Goal: Task Accomplishment & Management: Use online tool/utility

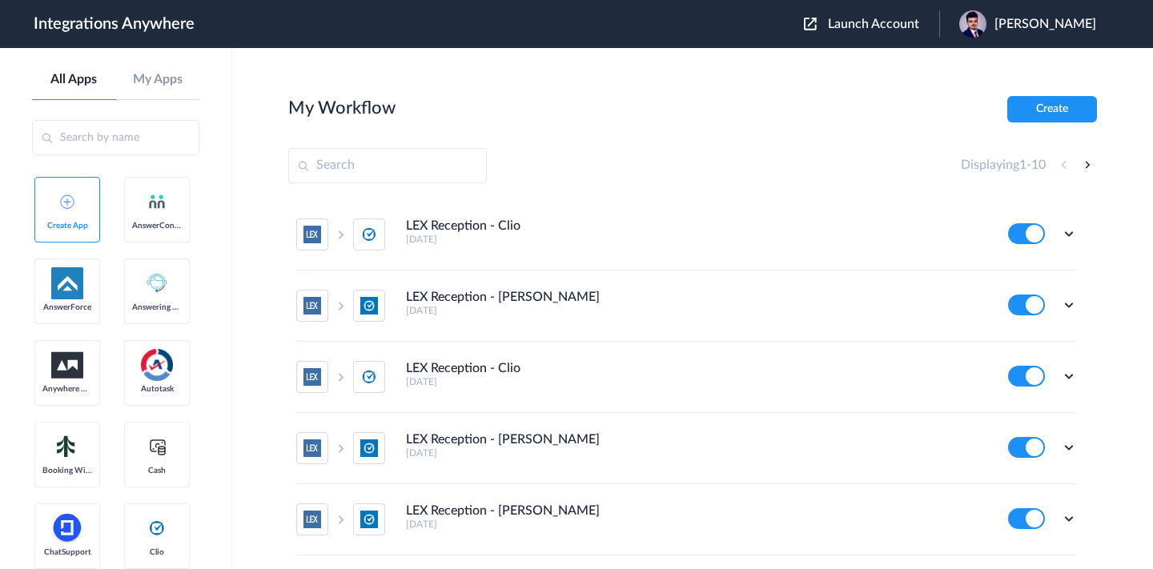
click at [849, 26] on span "Launch Account" at bounding box center [873, 24] width 91 height 13
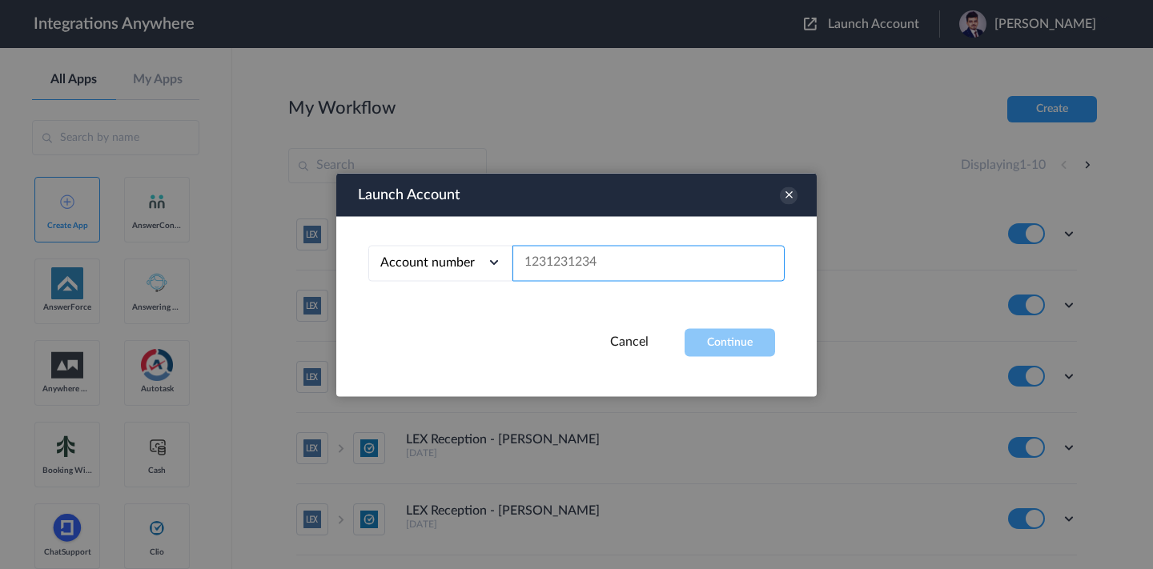
click at [647, 263] on input "text" at bounding box center [648, 263] width 272 height 36
paste input "02046233220"
click at [705, 343] on button "Continue" at bounding box center [730, 342] width 90 height 28
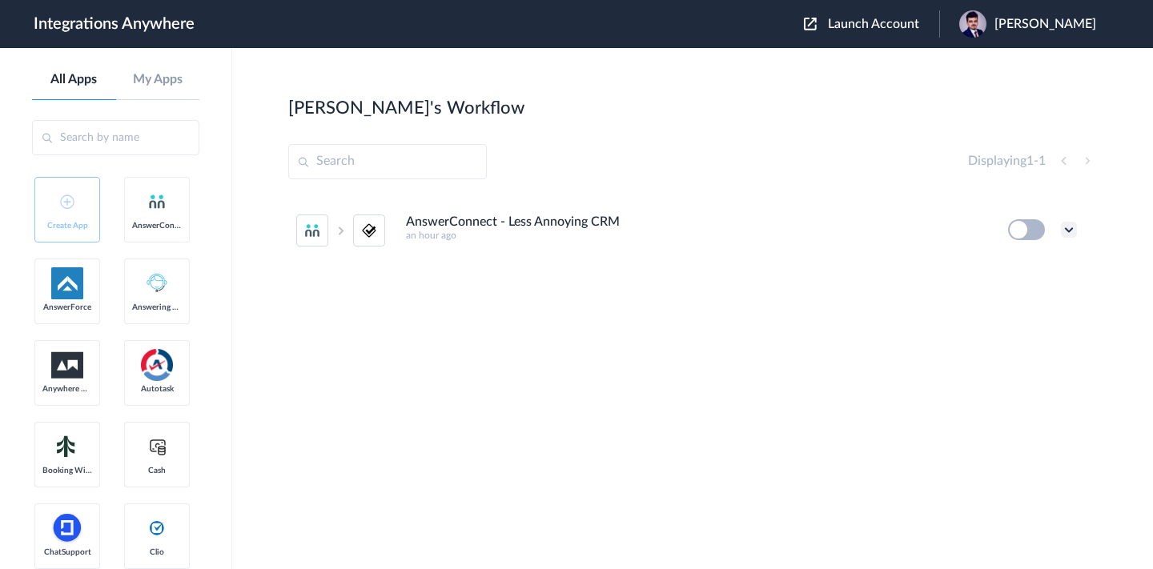
click at [1067, 235] on icon at bounding box center [1069, 230] width 16 height 16
click at [1030, 262] on li "Edit" at bounding box center [1025, 267] width 104 height 30
click at [1063, 228] on icon at bounding box center [1069, 230] width 16 height 16
click at [1015, 307] on li "Task history" at bounding box center [1025, 297] width 104 height 30
click at [850, 30] on span "Launch Account" at bounding box center [873, 24] width 91 height 13
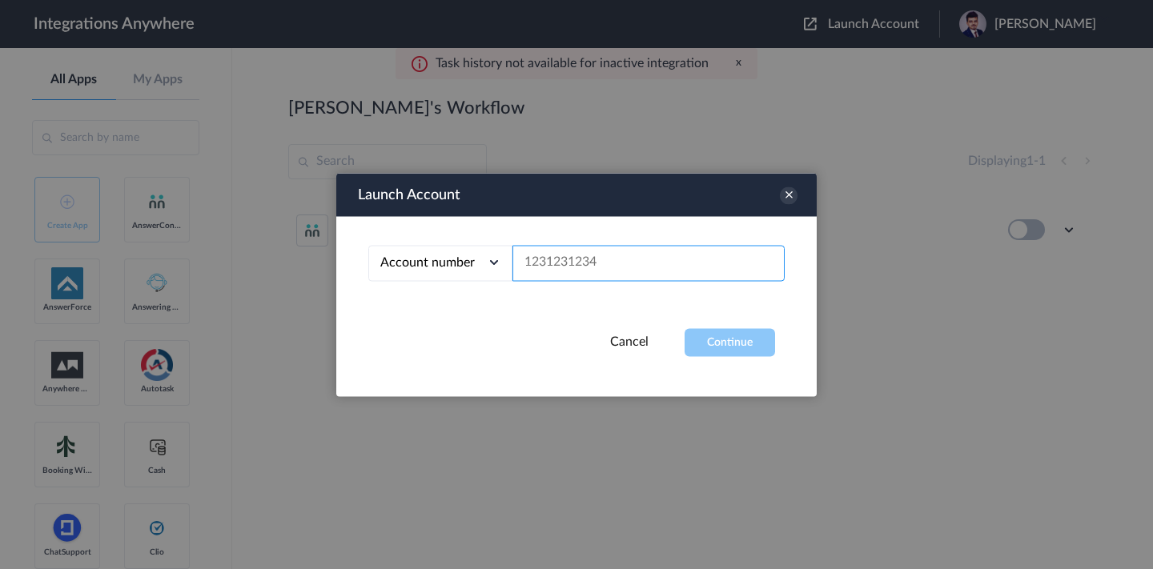
click at [699, 263] on input "text" at bounding box center [648, 263] width 272 height 36
paste input "02046233220"
type input "02046233220"
click at [760, 328] on button "Continue" at bounding box center [730, 342] width 90 height 28
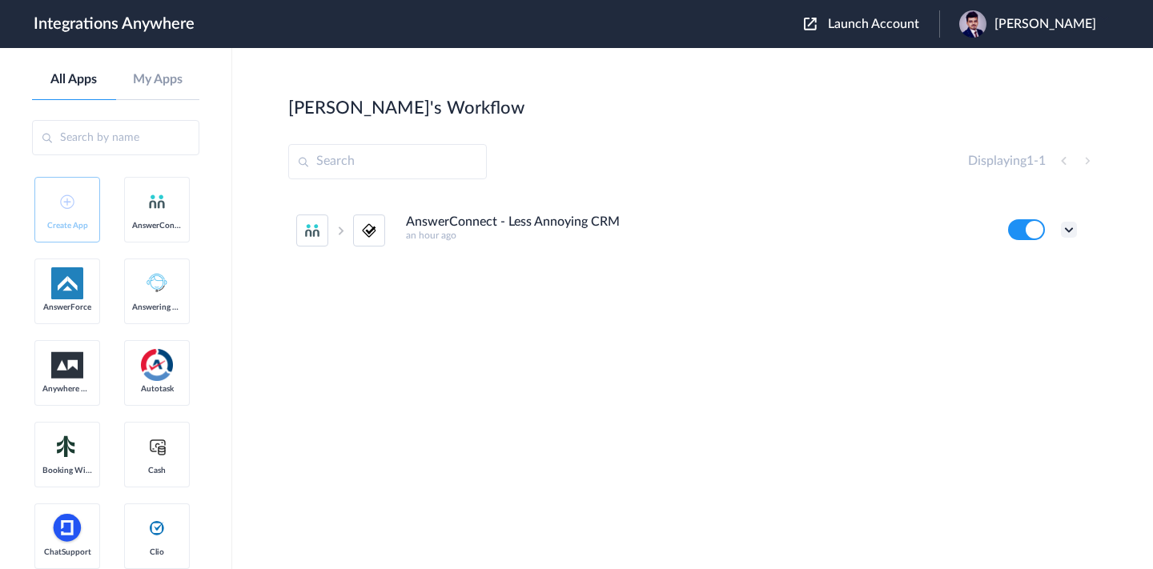
click at [1072, 231] on icon at bounding box center [1069, 230] width 16 height 16
click at [1023, 292] on link "Task history" at bounding box center [1023, 296] width 77 height 11
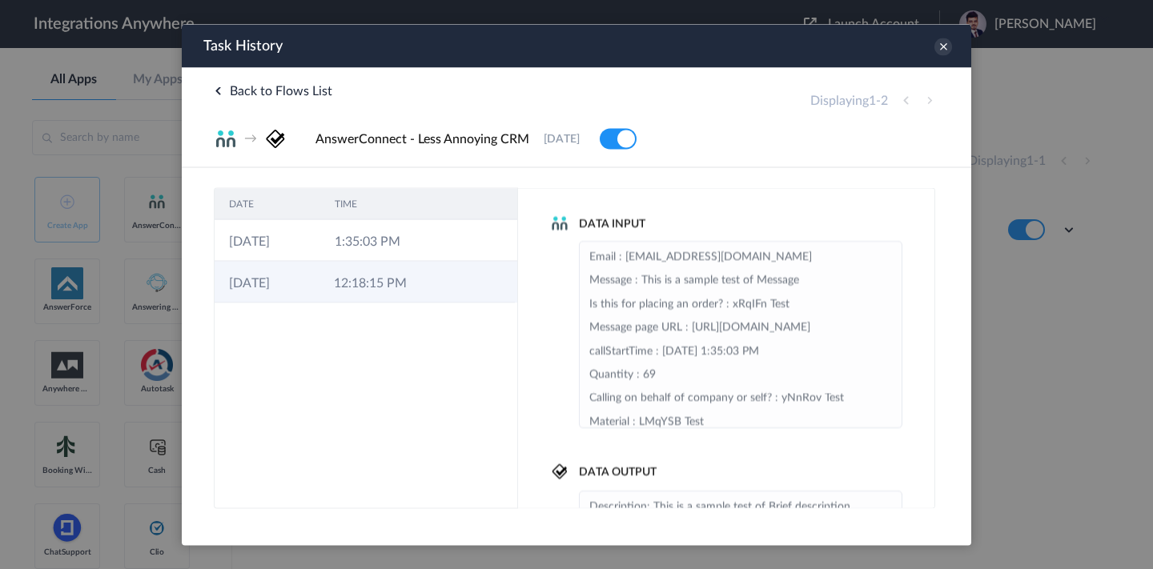
click at [344, 275] on td "12:18:15 PM" at bounding box center [371, 282] width 105 height 42
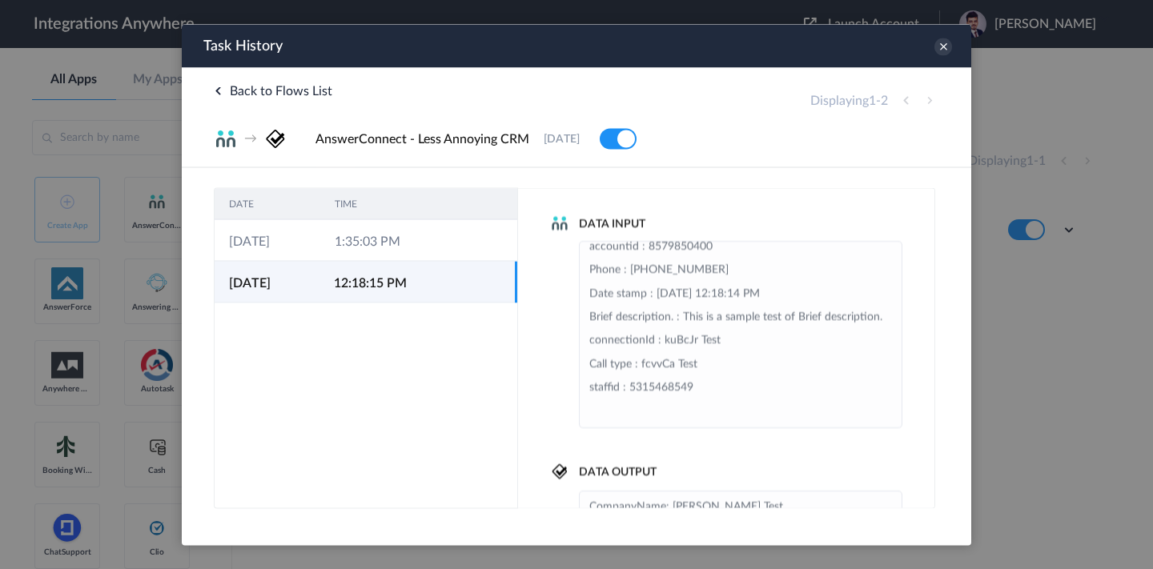
scroll to position [9, 0]
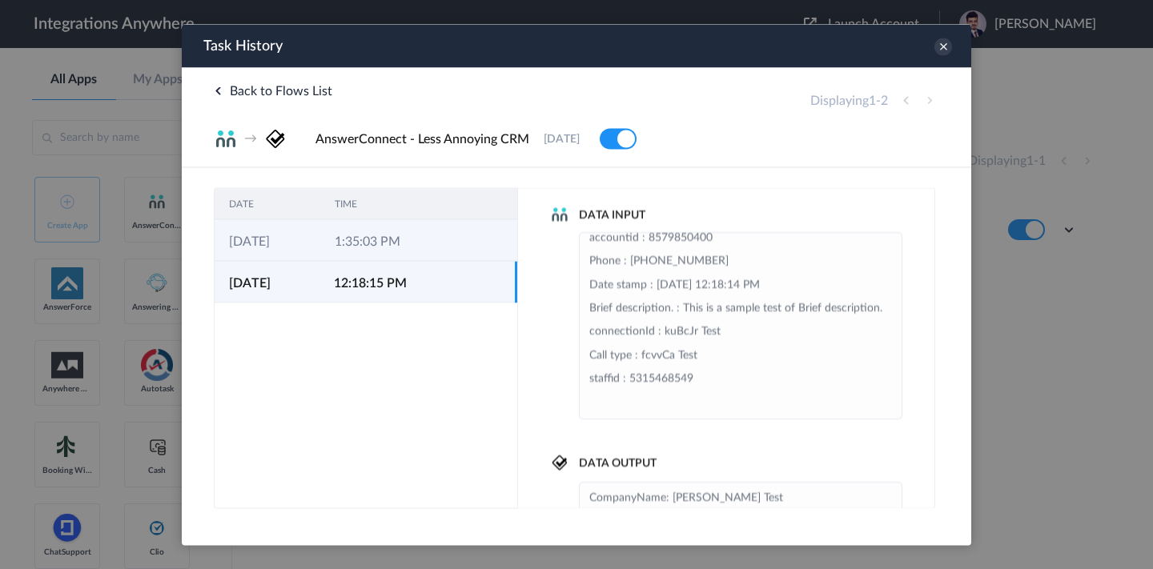
click at [408, 240] on td "1:35:03 PM" at bounding box center [373, 240] width 106 height 42
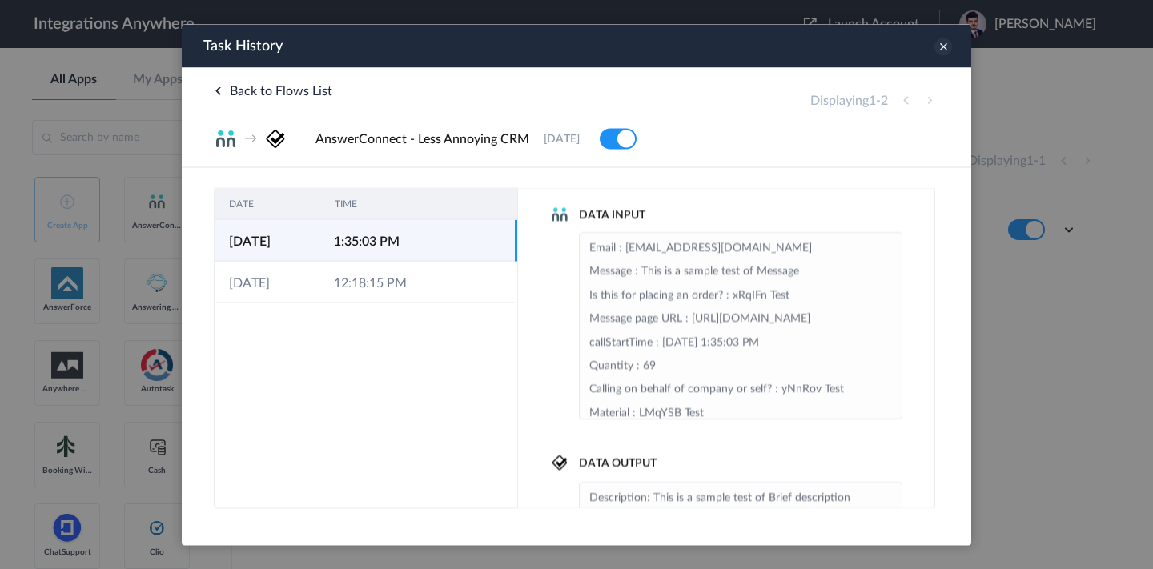
click at [941, 46] on icon at bounding box center [943, 47] width 18 height 18
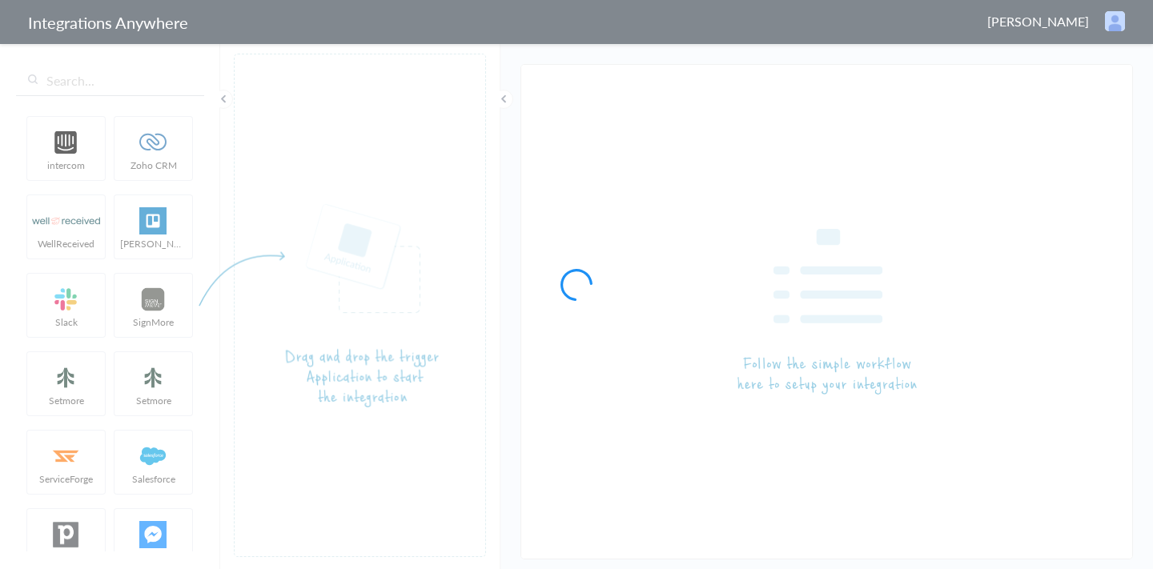
type input "AnswerConnect - Less Annoying CRM"
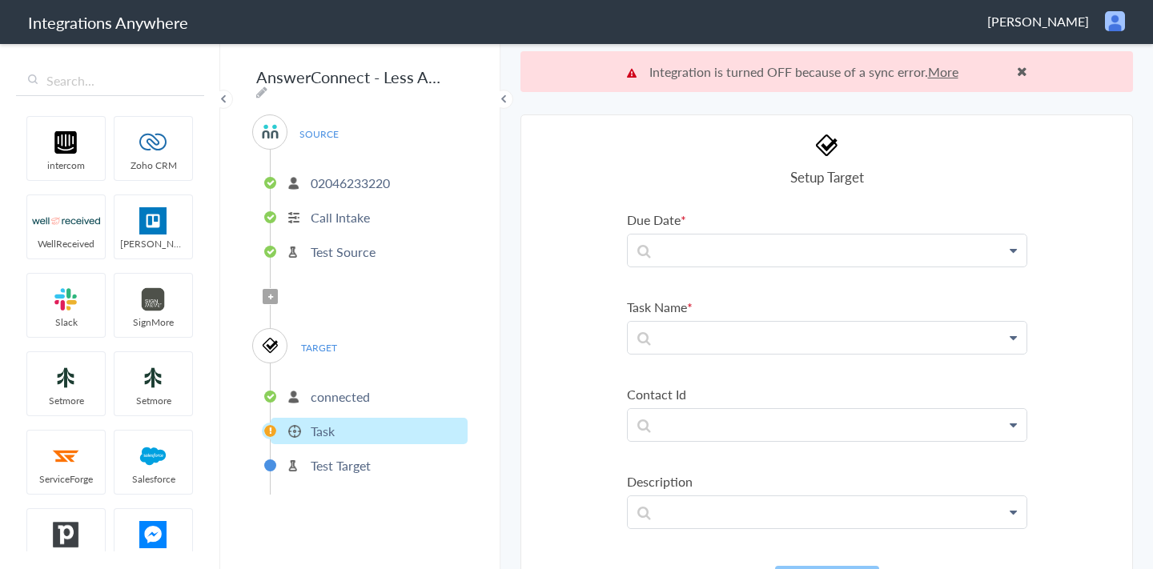
click at [385, 177] on p "02046233220" at bounding box center [350, 183] width 79 height 18
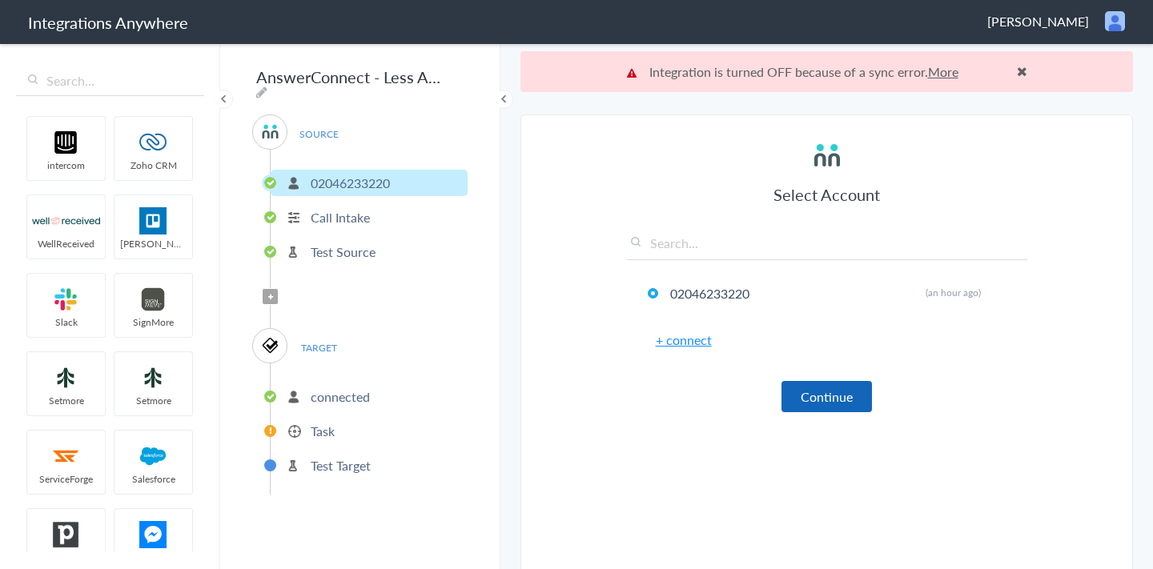
click at [827, 400] on button "Continue" at bounding box center [827, 396] width 90 height 31
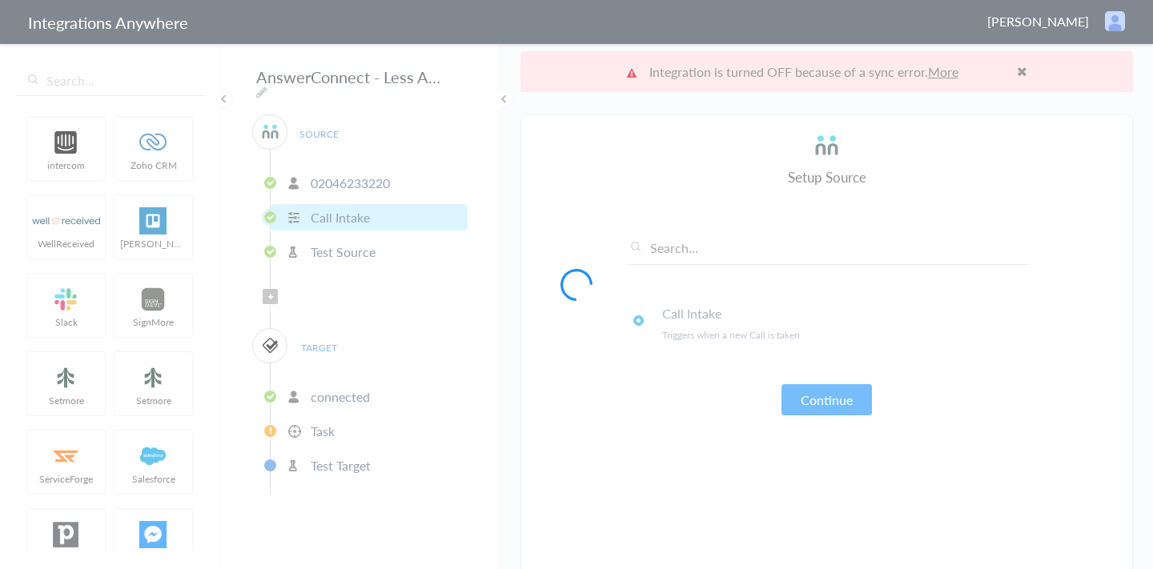
click at [827, 400] on div at bounding box center [576, 284] width 1153 height 569
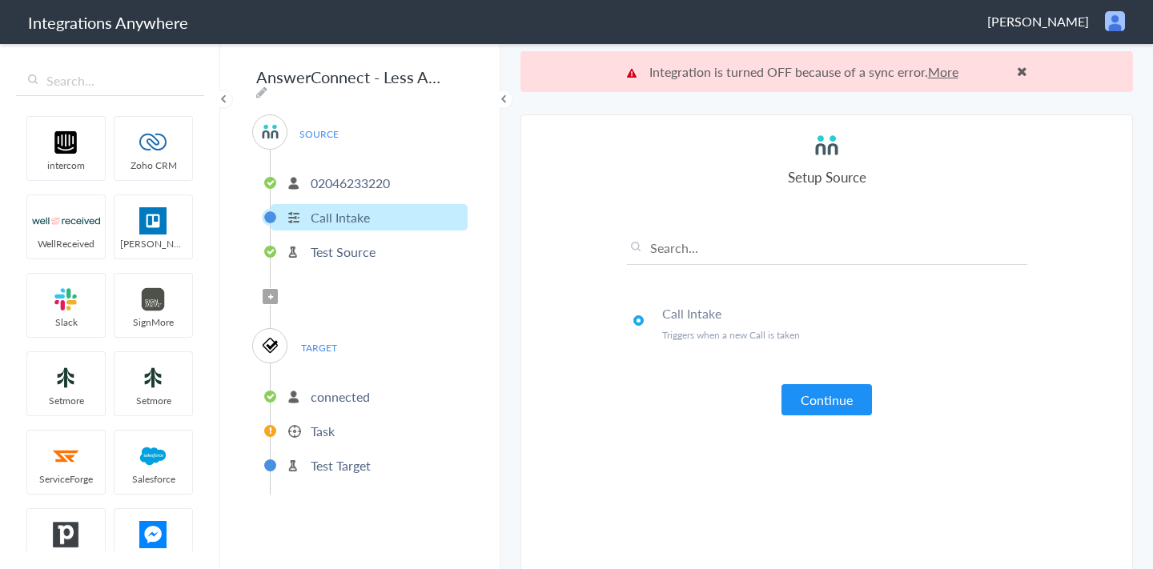
click at [827, 400] on button "Continue" at bounding box center [827, 399] width 90 height 31
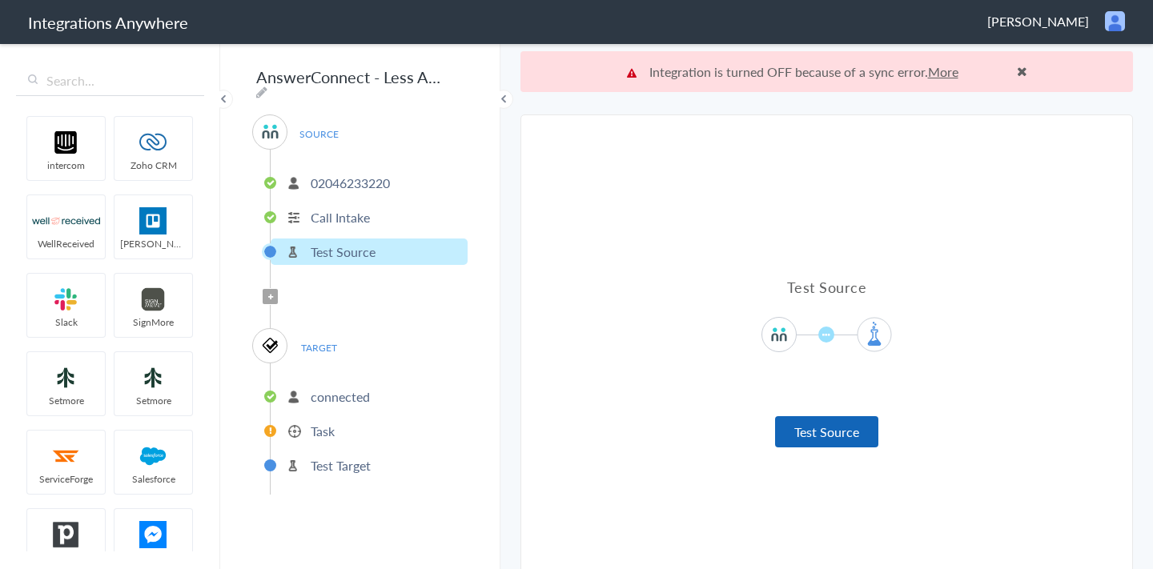
click at [823, 432] on button "Test Source" at bounding box center [826, 431] width 103 height 31
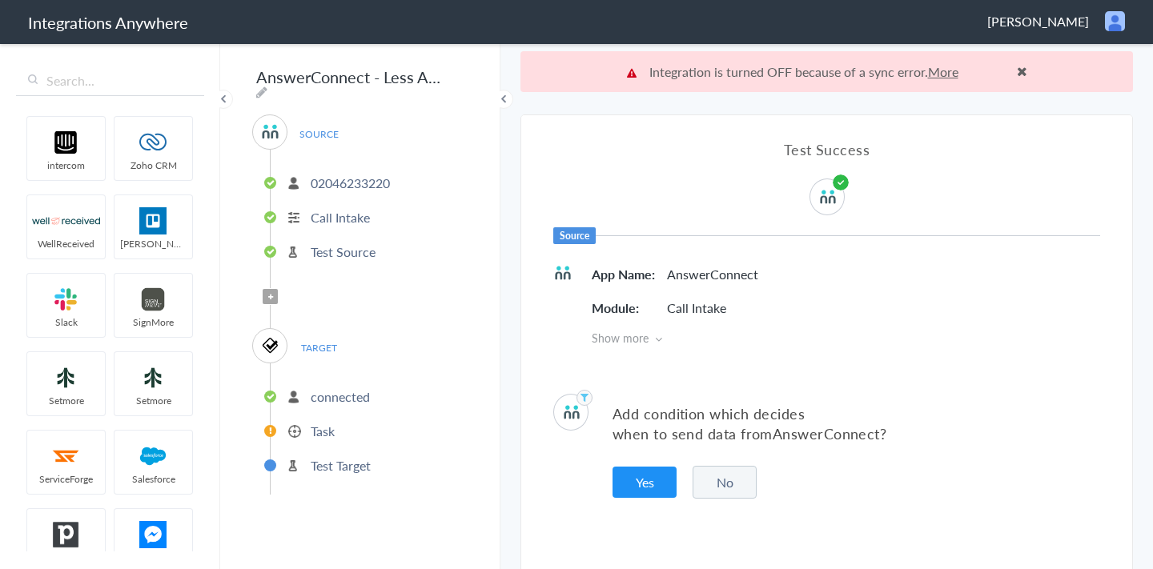
click at [717, 485] on button "No" at bounding box center [725, 482] width 64 height 33
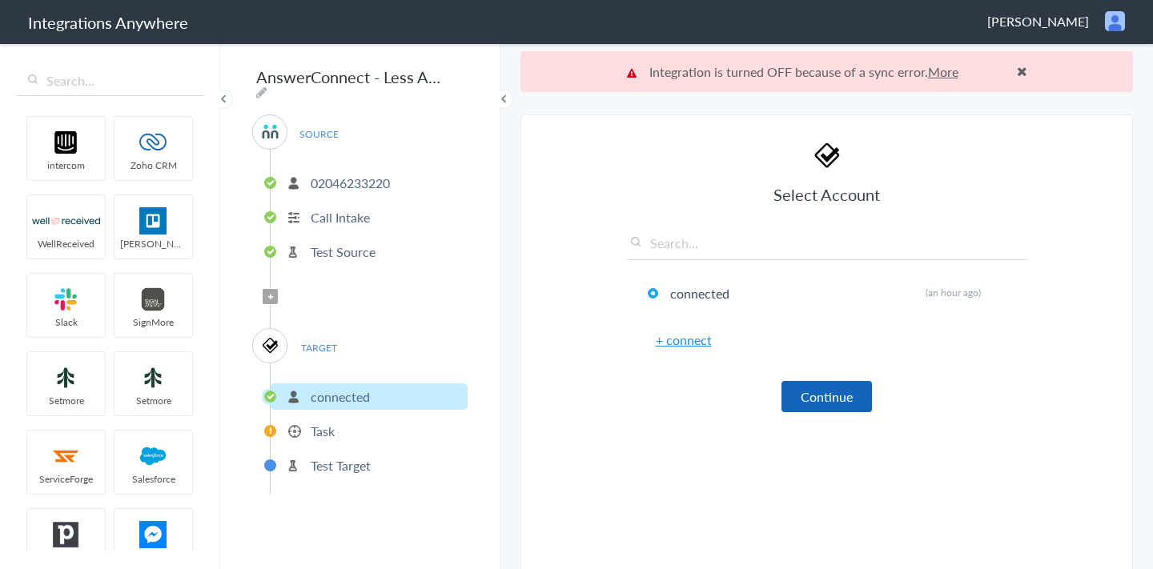
click at [805, 396] on button "Continue" at bounding box center [827, 396] width 90 height 31
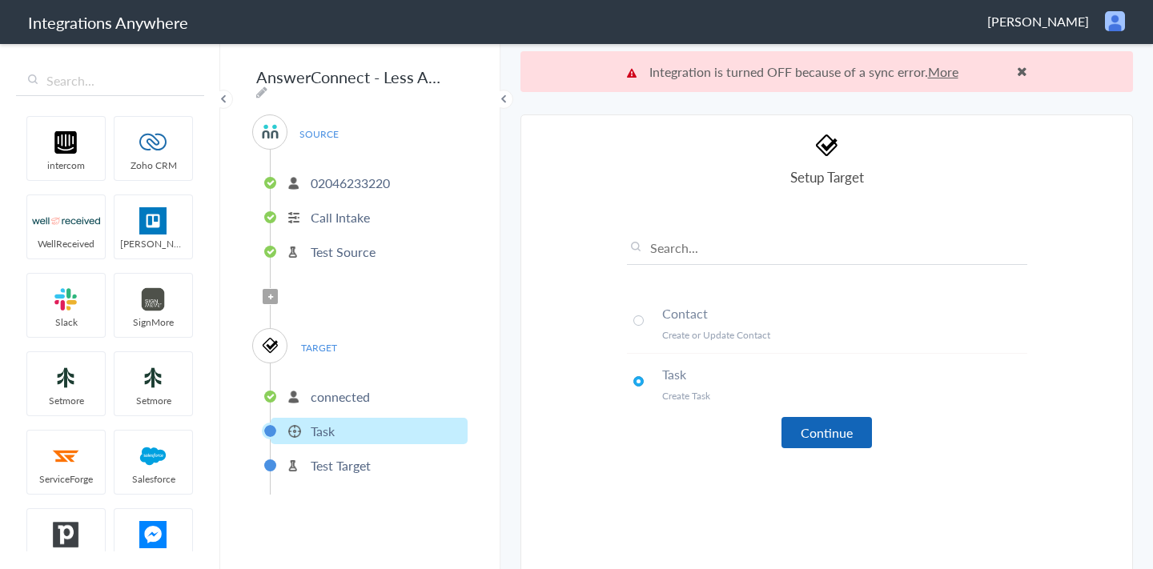
click at [815, 446] on button "Continue" at bounding box center [827, 432] width 90 height 31
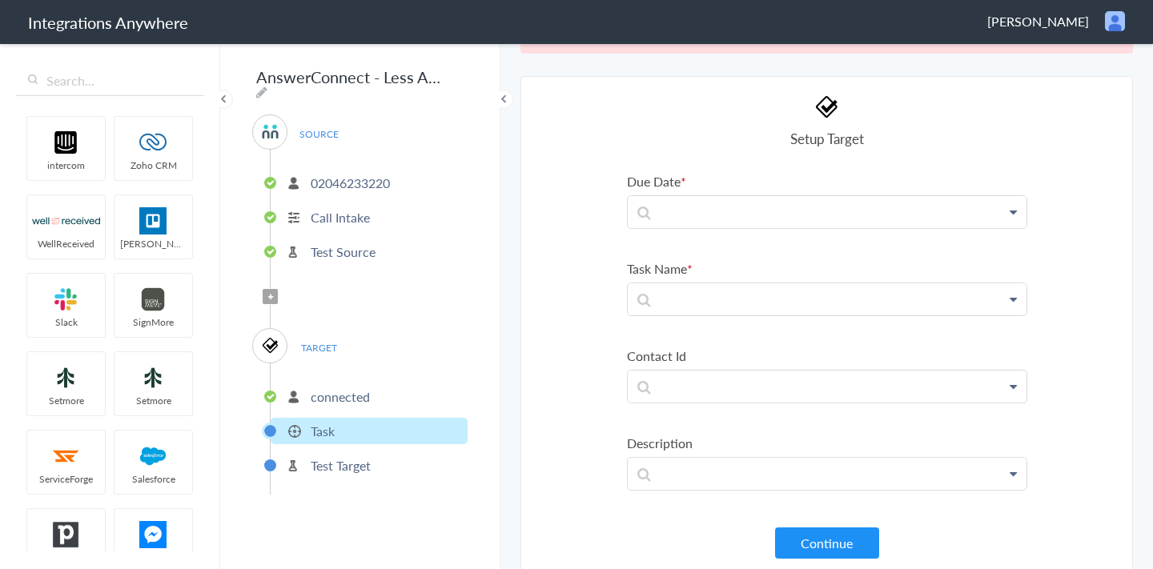
scroll to position [41, 0]
click at [677, 204] on p at bounding box center [827, 210] width 399 height 32
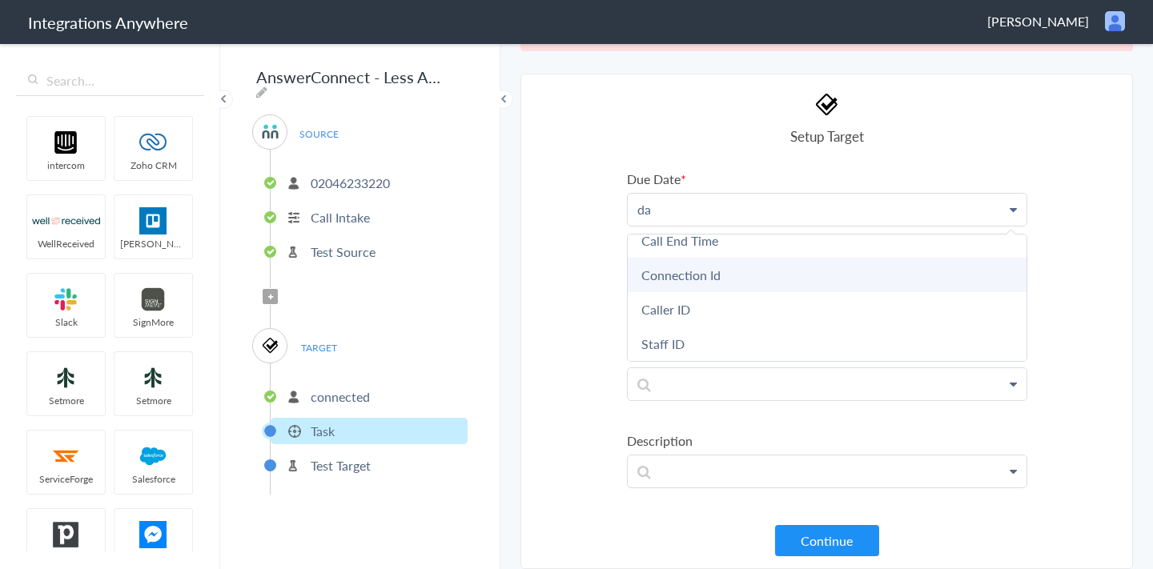
scroll to position [0, 0]
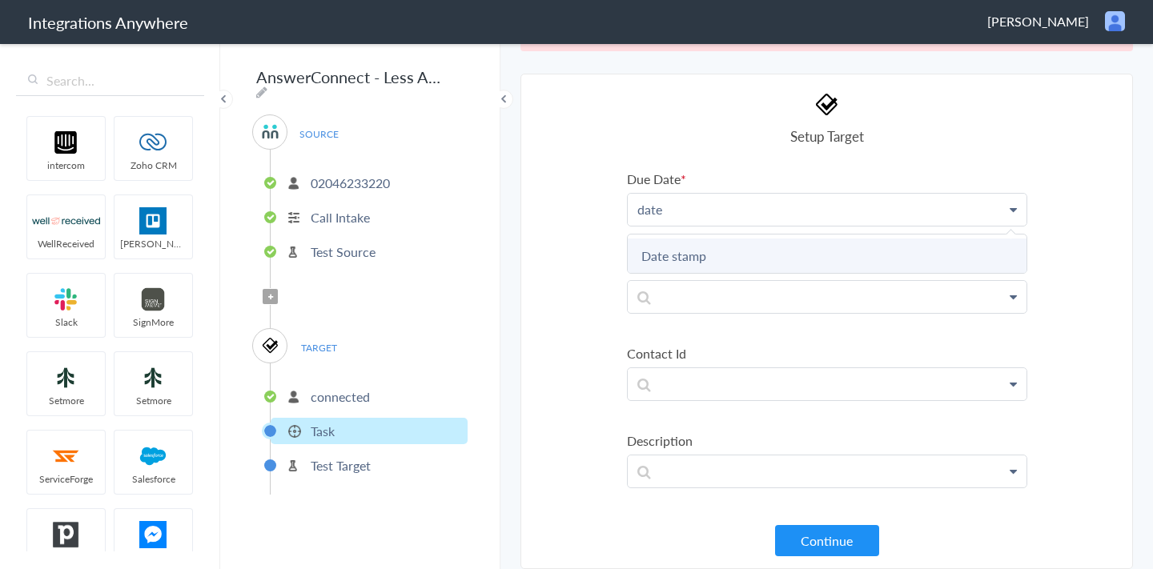
click at [689, 252] on link "Date stamp" at bounding box center [827, 256] width 399 height 34
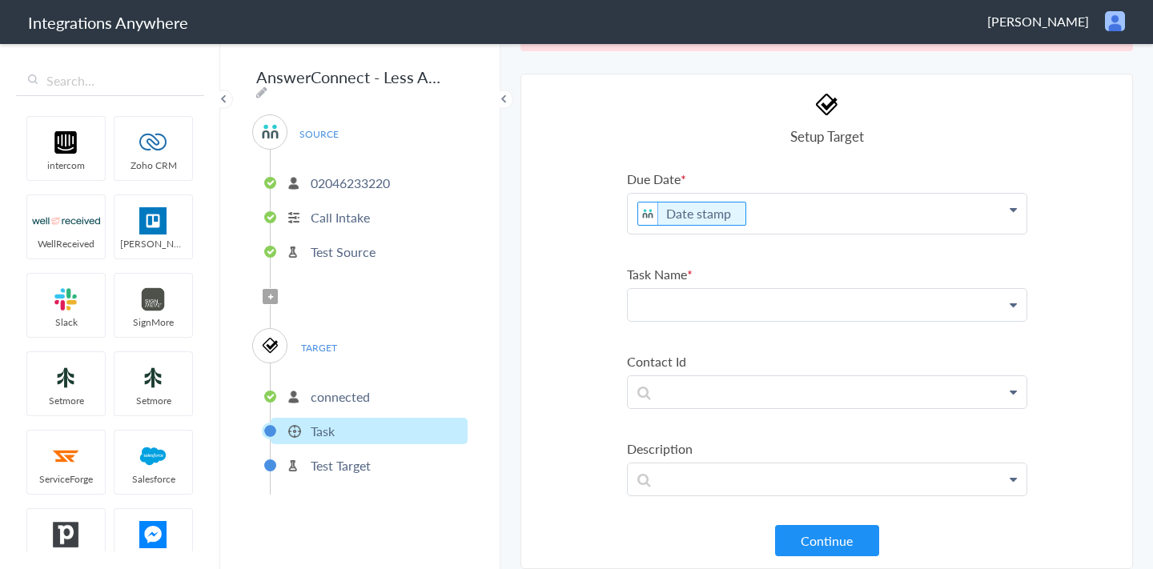
click at [689, 306] on p at bounding box center [827, 305] width 399 height 32
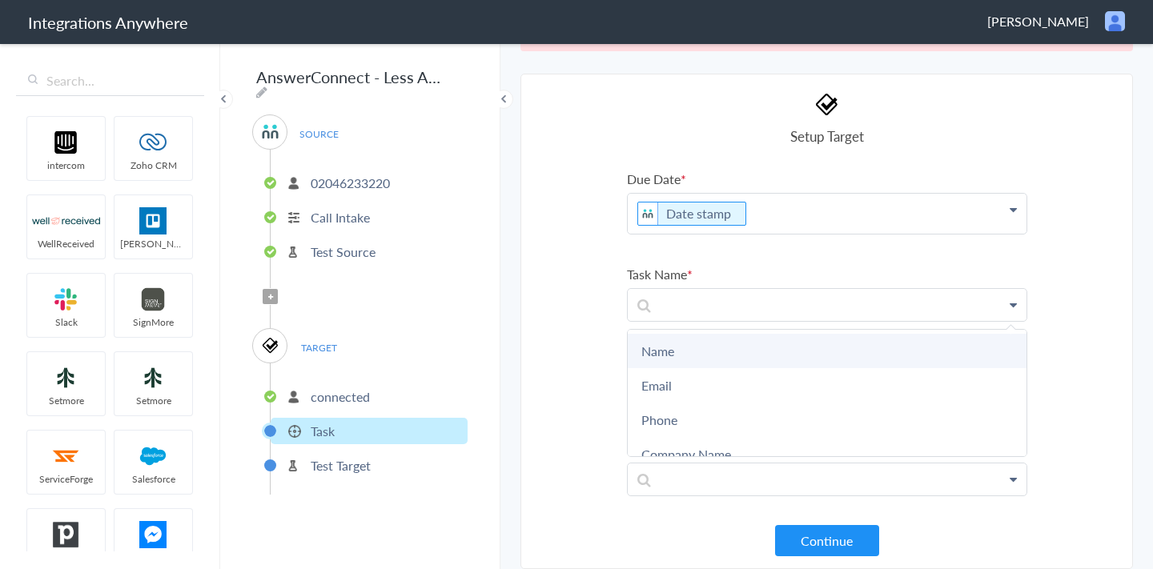
click at [674, 350] on link "Name" at bounding box center [827, 351] width 399 height 34
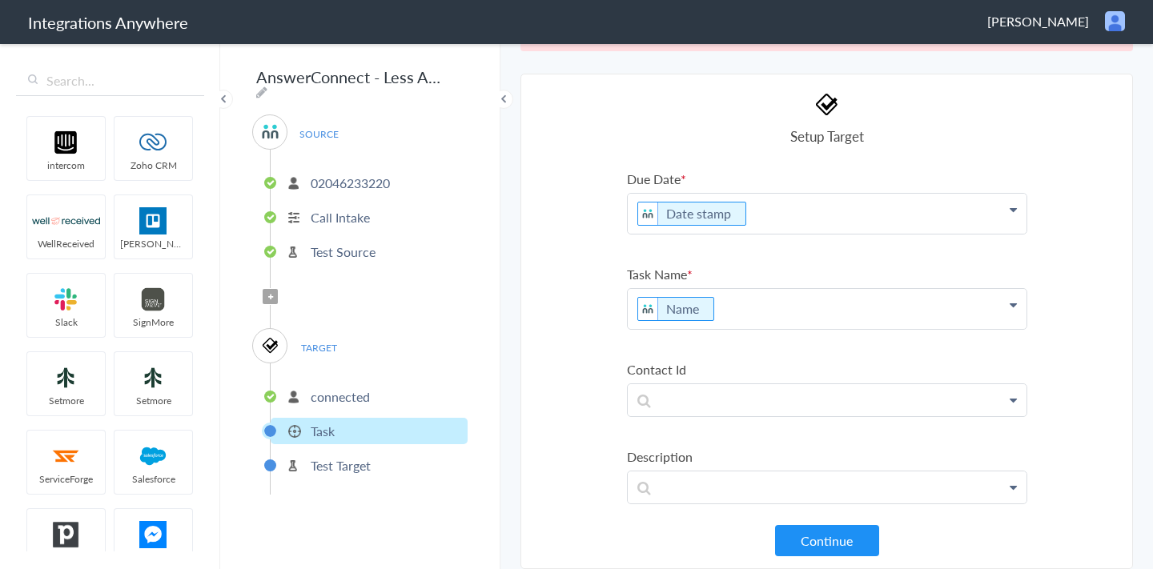
scroll to position [7, 0]
click at [689, 391] on p at bounding box center [827, 393] width 399 height 32
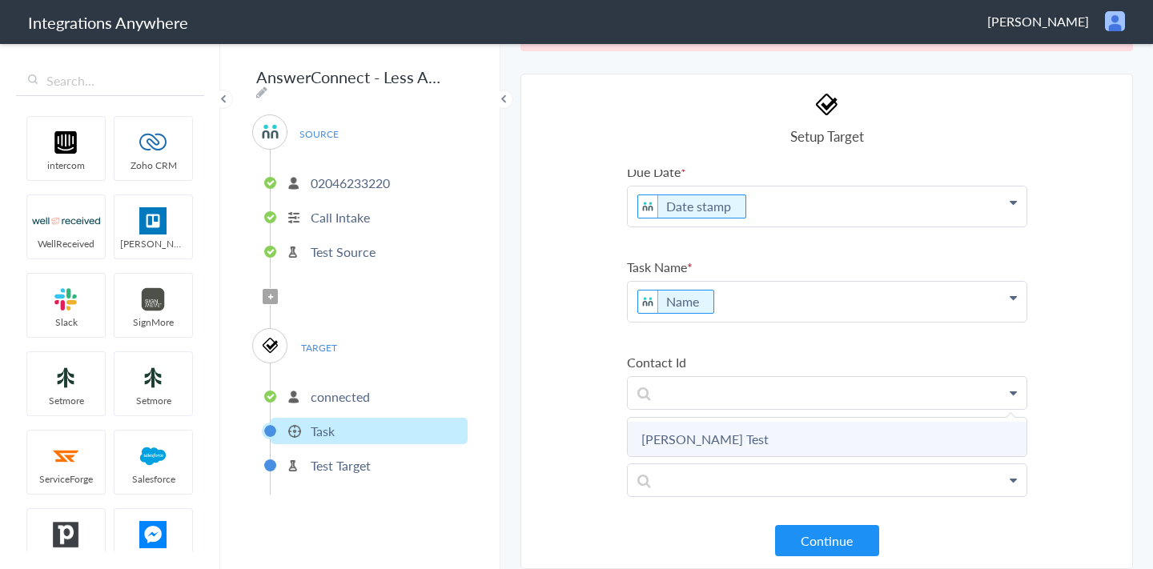
click at [689, 443] on link "Jackson Test" at bounding box center [827, 439] width 399 height 34
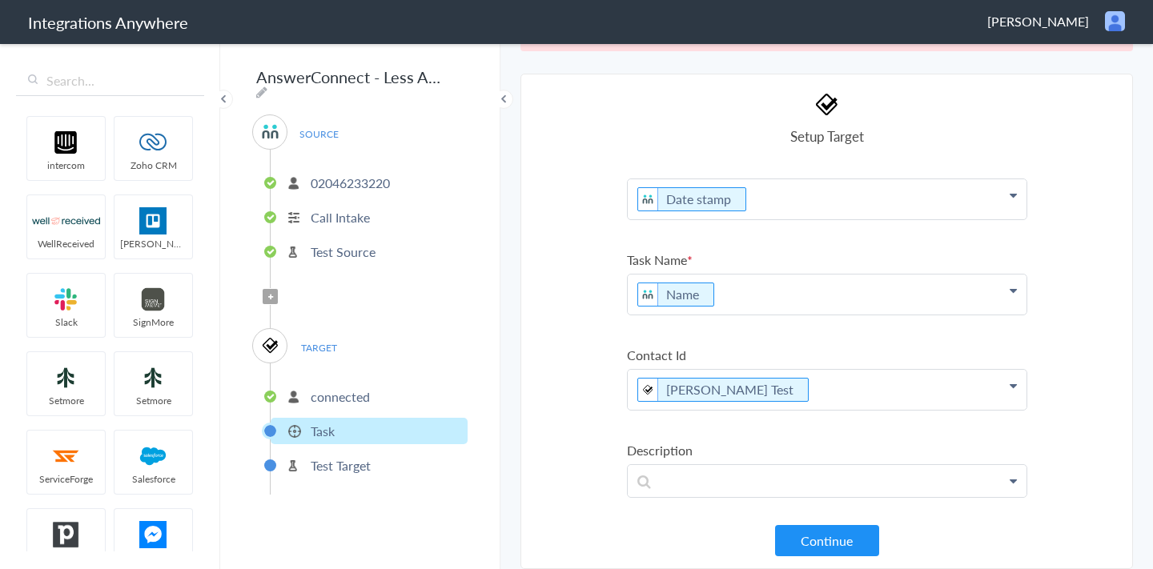
scroll to position [15, 0]
click at [681, 480] on p at bounding box center [827, 480] width 399 height 32
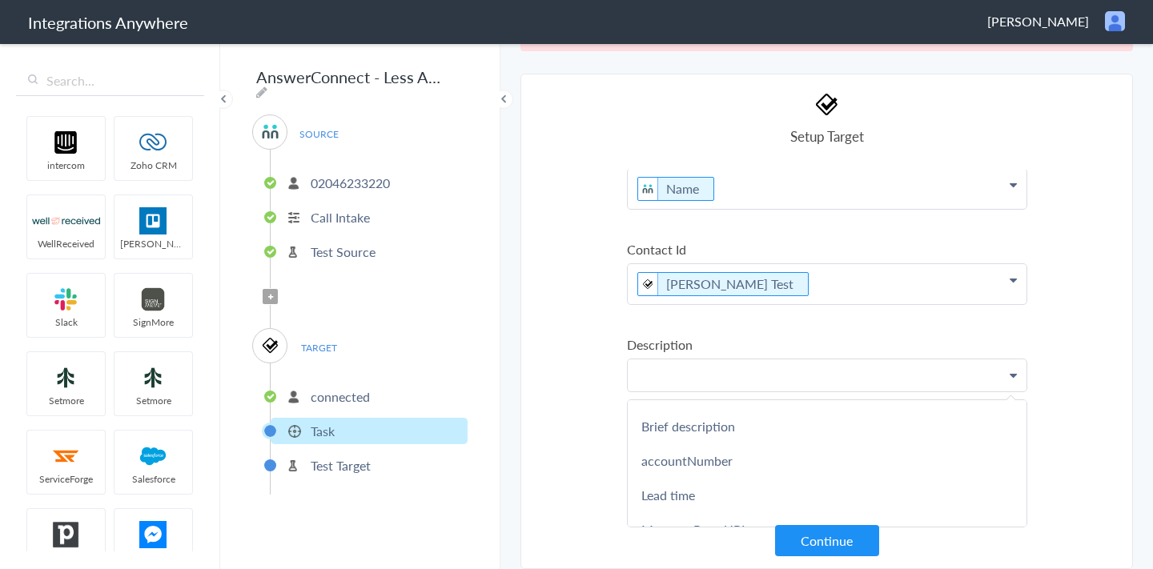
scroll to position [463, 0]
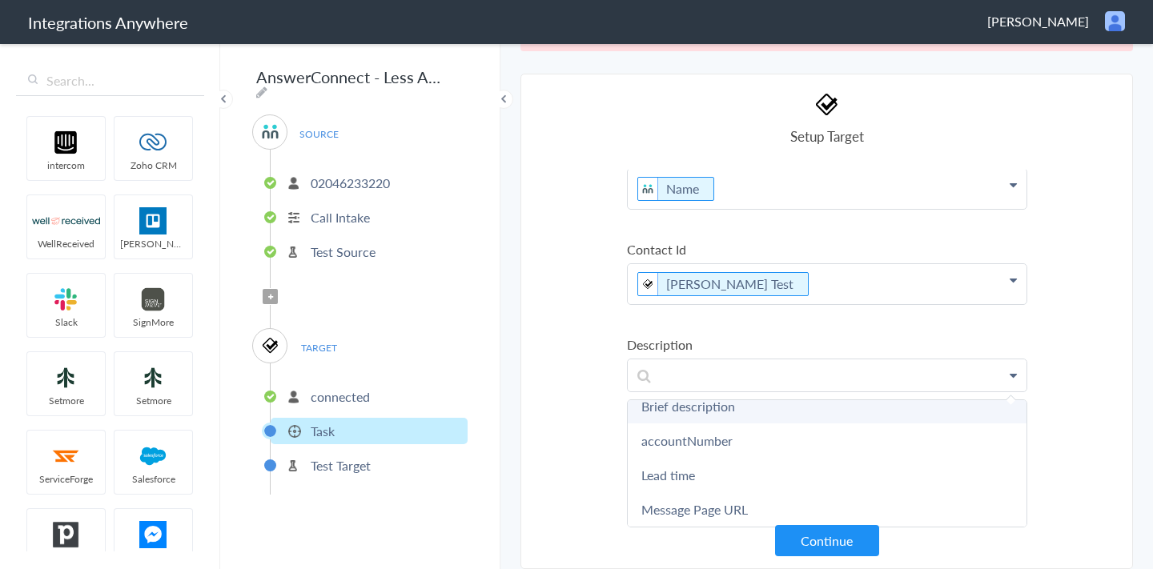
click at [690, 411] on link "Brief description" at bounding box center [827, 406] width 399 height 34
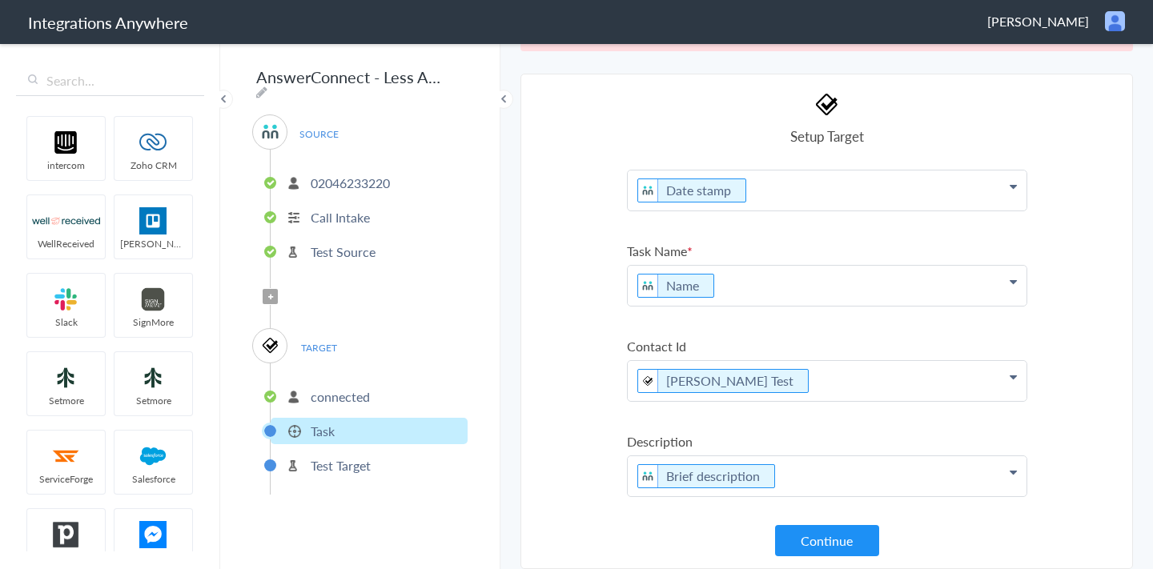
scroll to position [23, 0]
click at [840, 534] on button "Continue" at bounding box center [827, 540] width 104 height 31
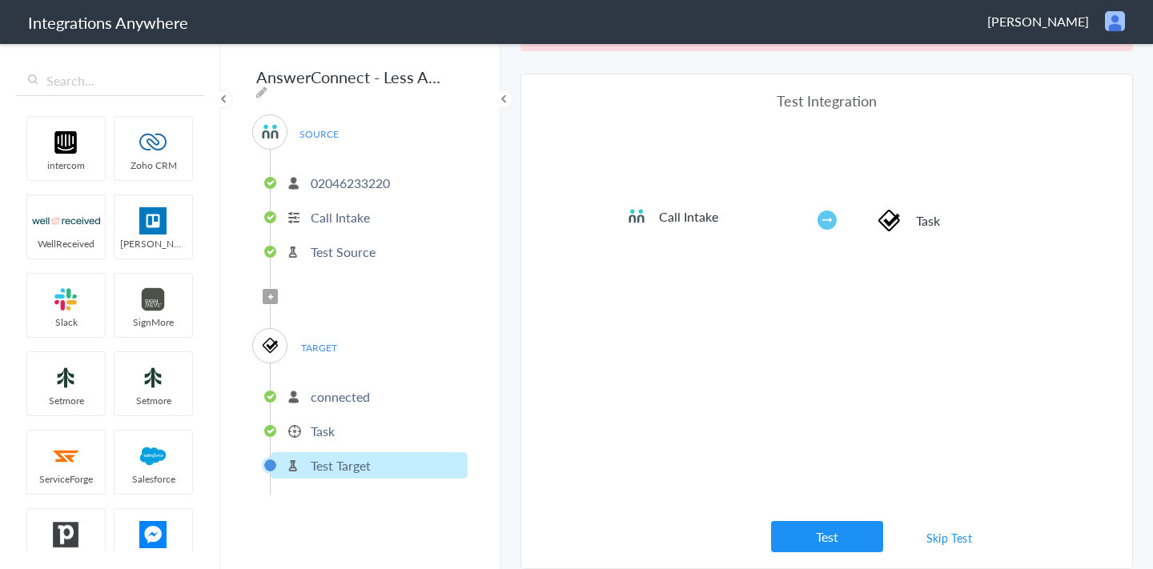
click at [840, 534] on button "Test" at bounding box center [827, 536] width 112 height 31
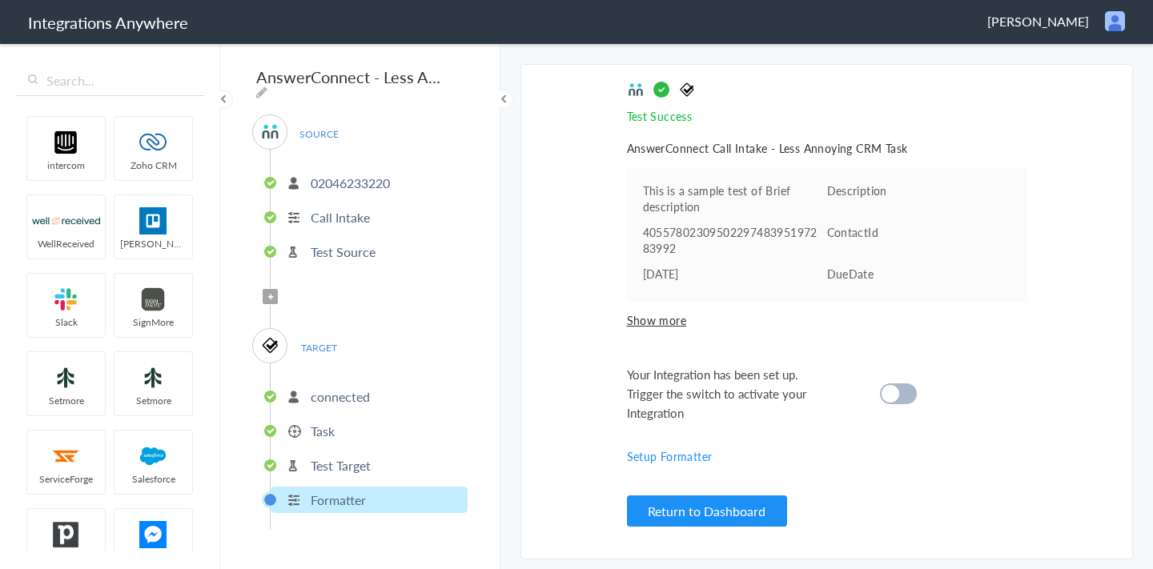
scroll to position [0, 0]
click at [890, 392] on cite at bounding box center [891, 394] width 18 height 18
click at [340, 463] on p "Test Target" at bounding box center [341, 465] width 60 height 18
